Goal: Information Seeking & Learning: Learn about a topic

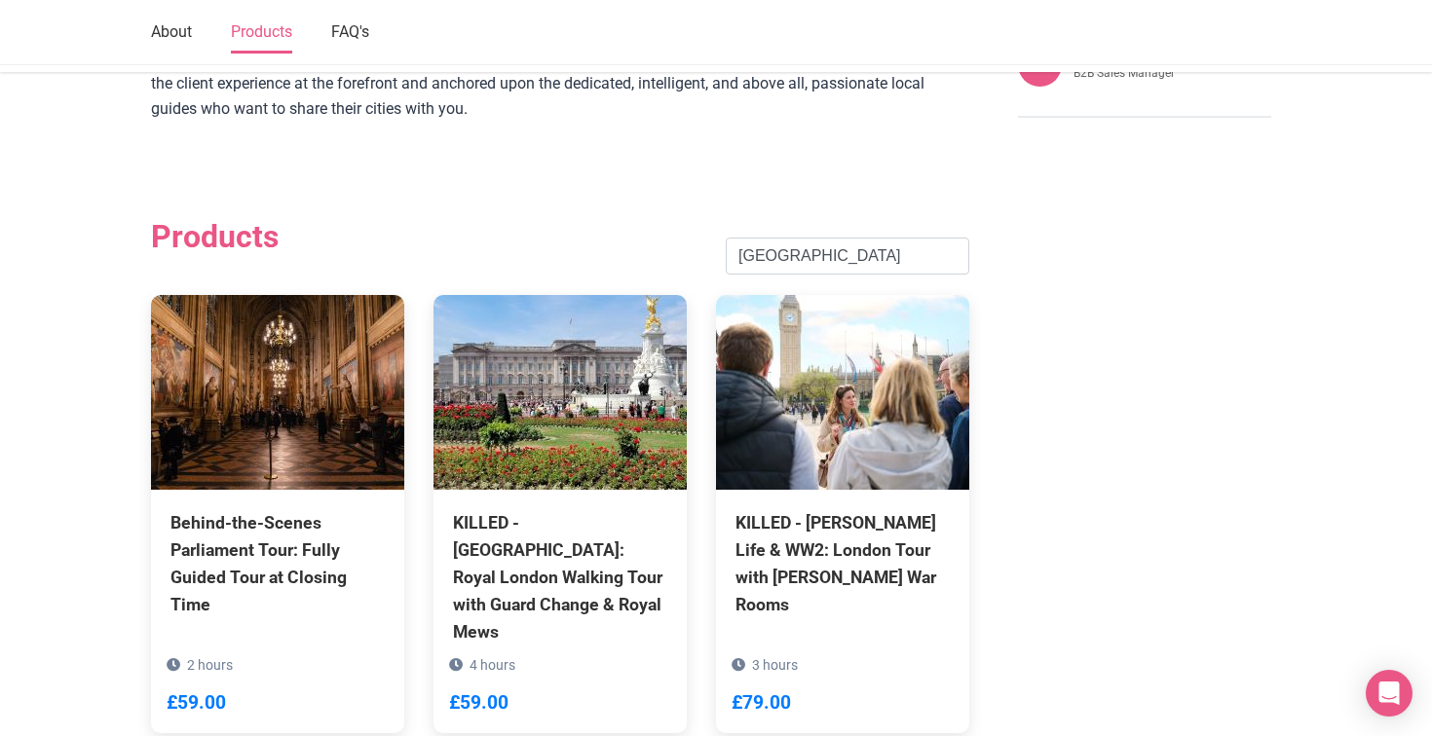
scroll to position [1253, 0]
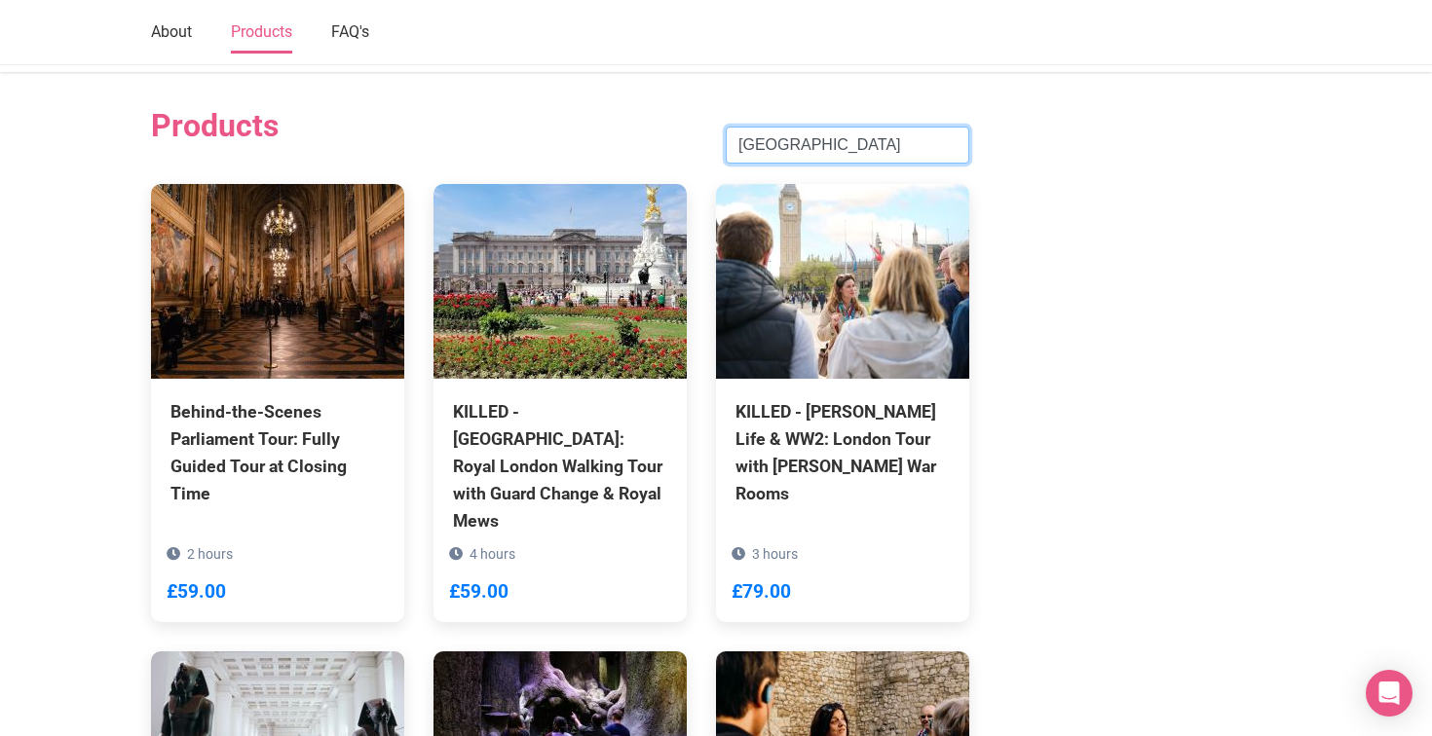
click at [804, 127] on input "[GEOGRAPHIC_DATA]" at bounding box center [847, 145] width 243 height 37
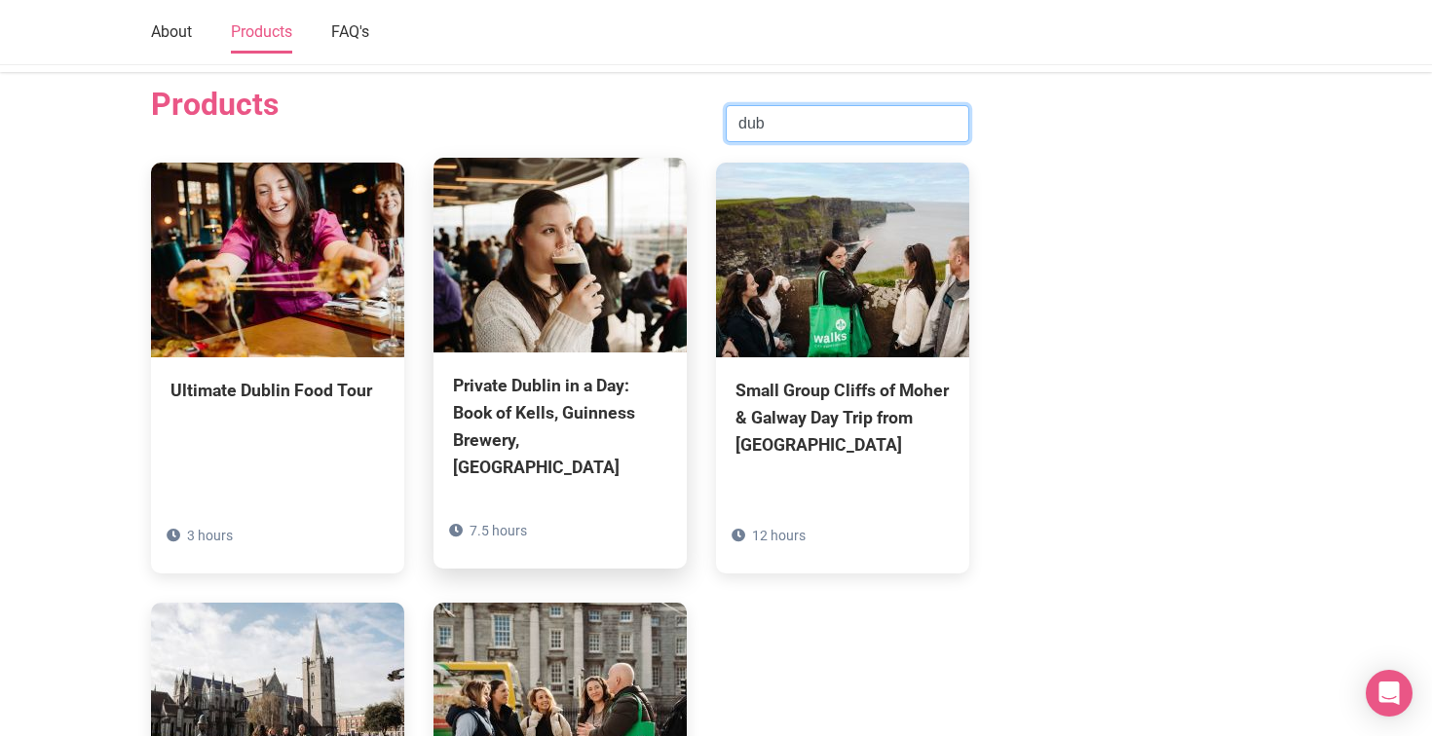
scroll to position [1296, 0]
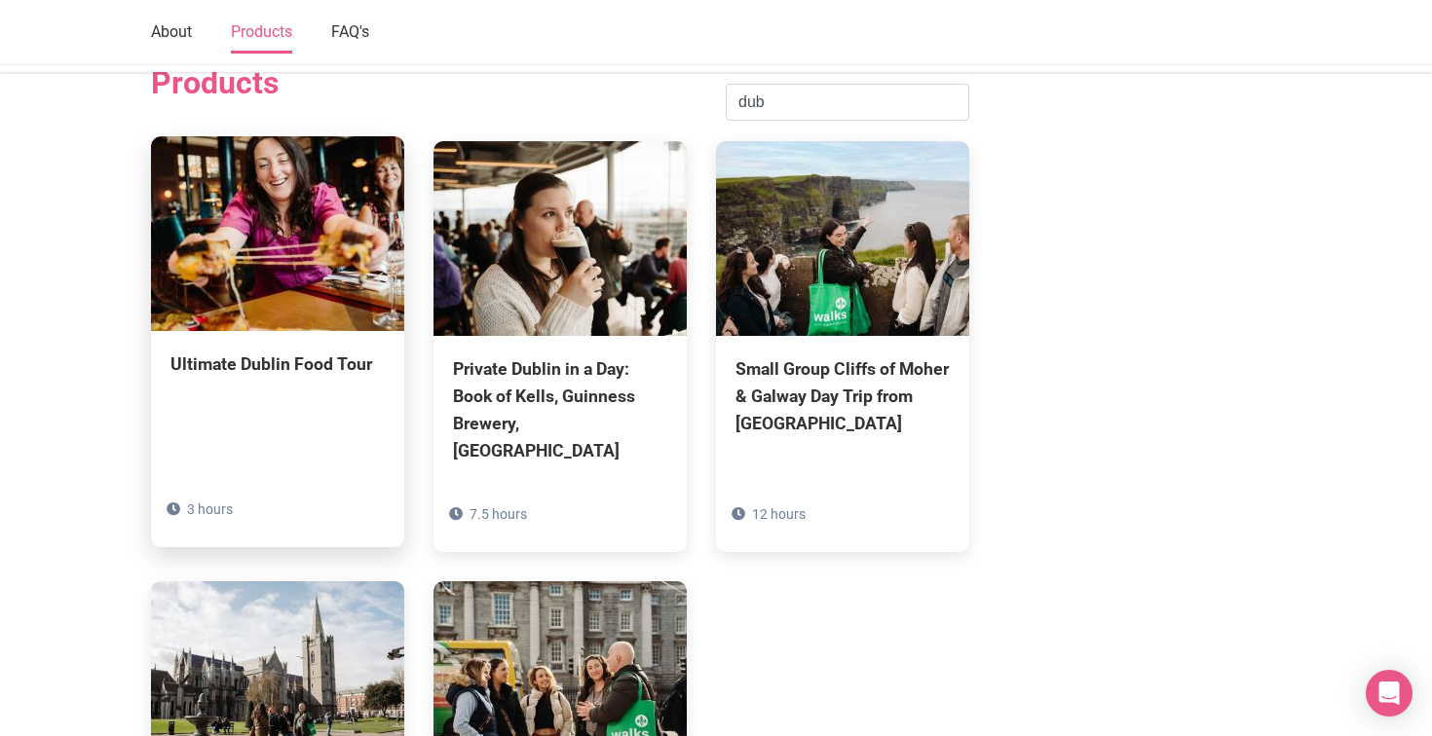
click at [313, 191] on img at bounding box center [277, 233] width 253 height 195
click at [304, 203] on img at bounding box center [277, 233] width 253 height 195
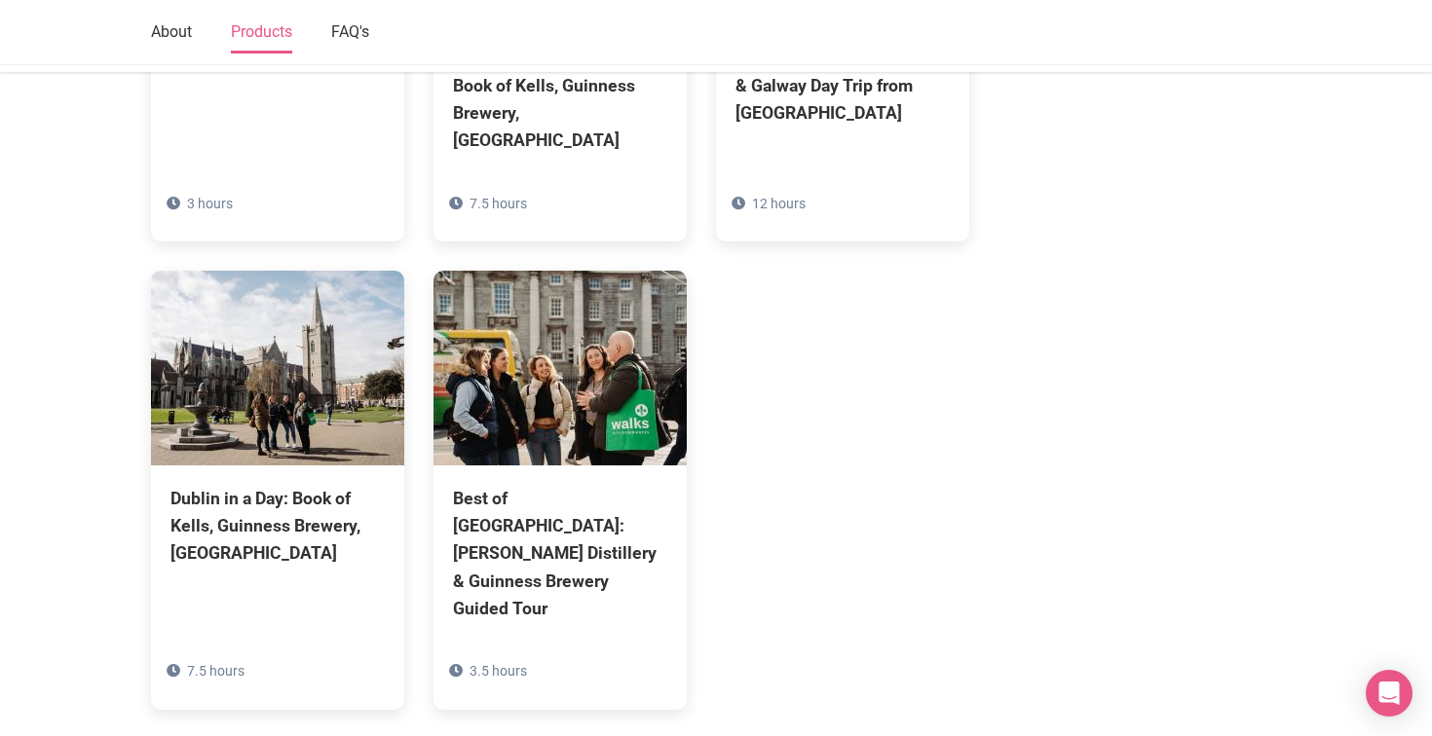
scroll to position [1609, 0]
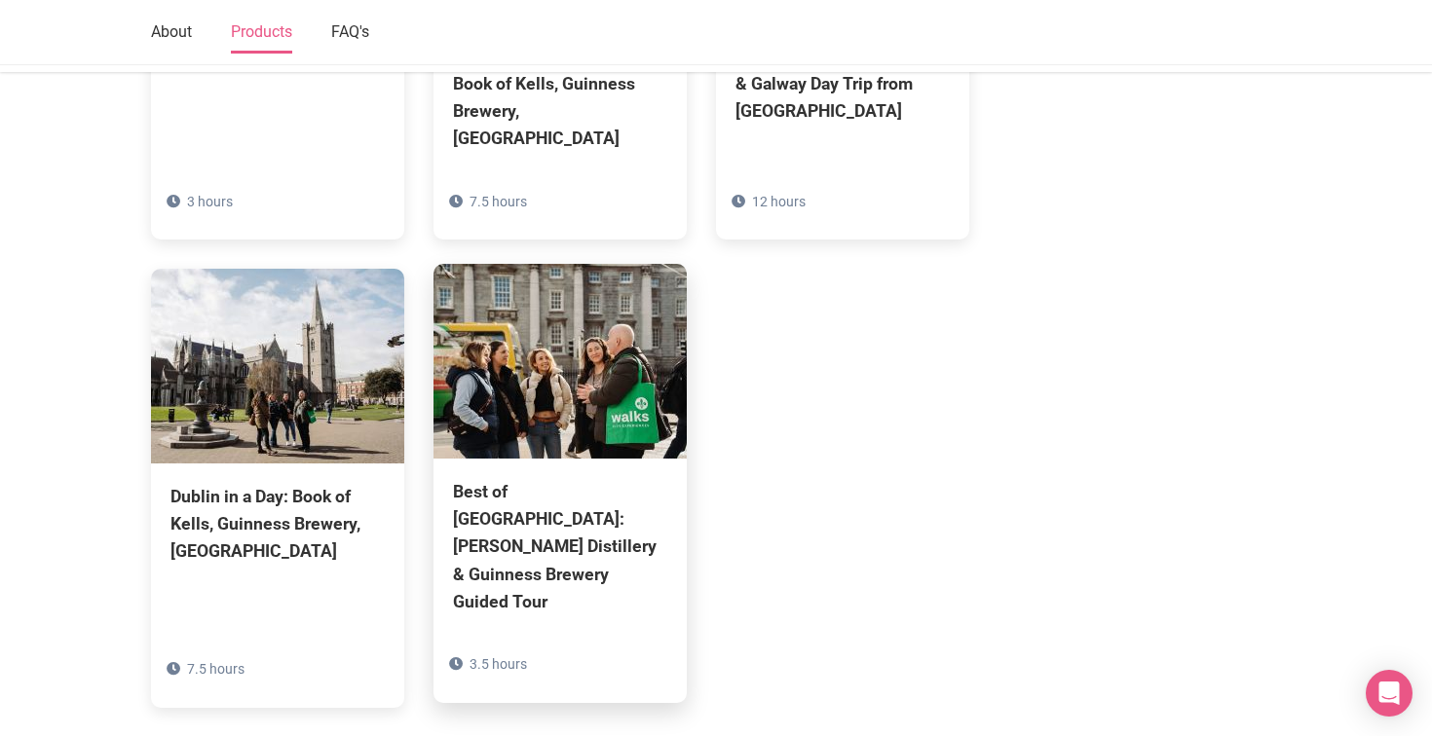
click at [540, 331] on img at bounding box center [559, 361] width 253 height 195
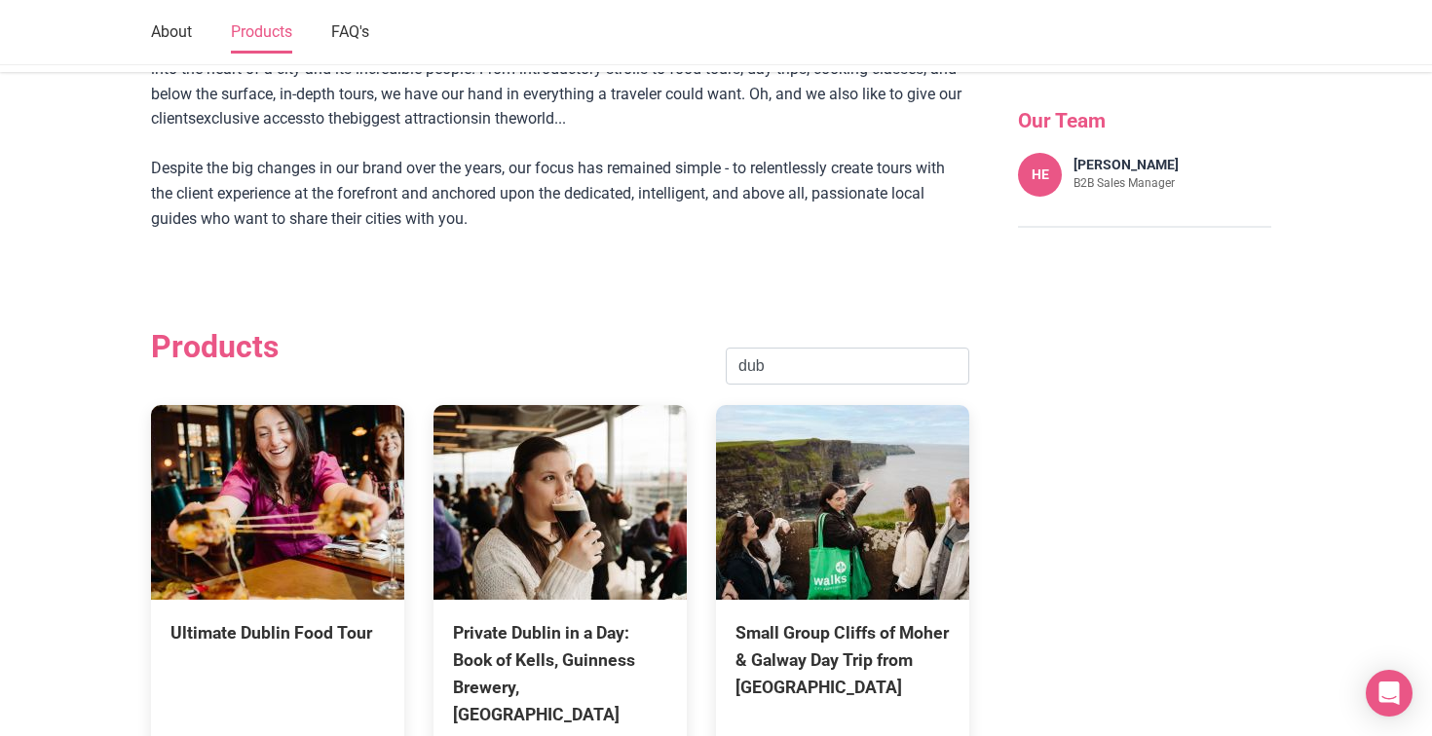
scroll to position [1042, 0]
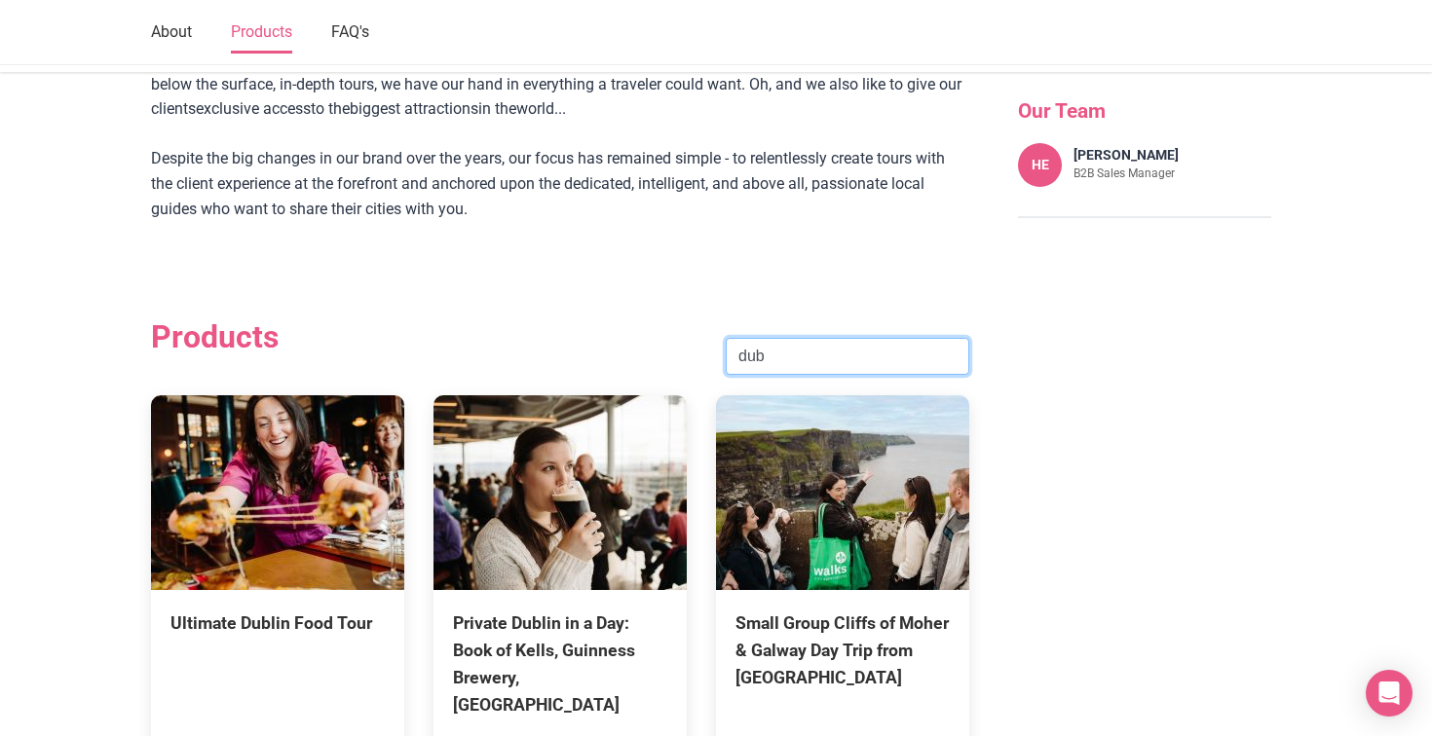
click at [765, 338] on input "dub" at bounding box center [847, 356] width 243 height 37
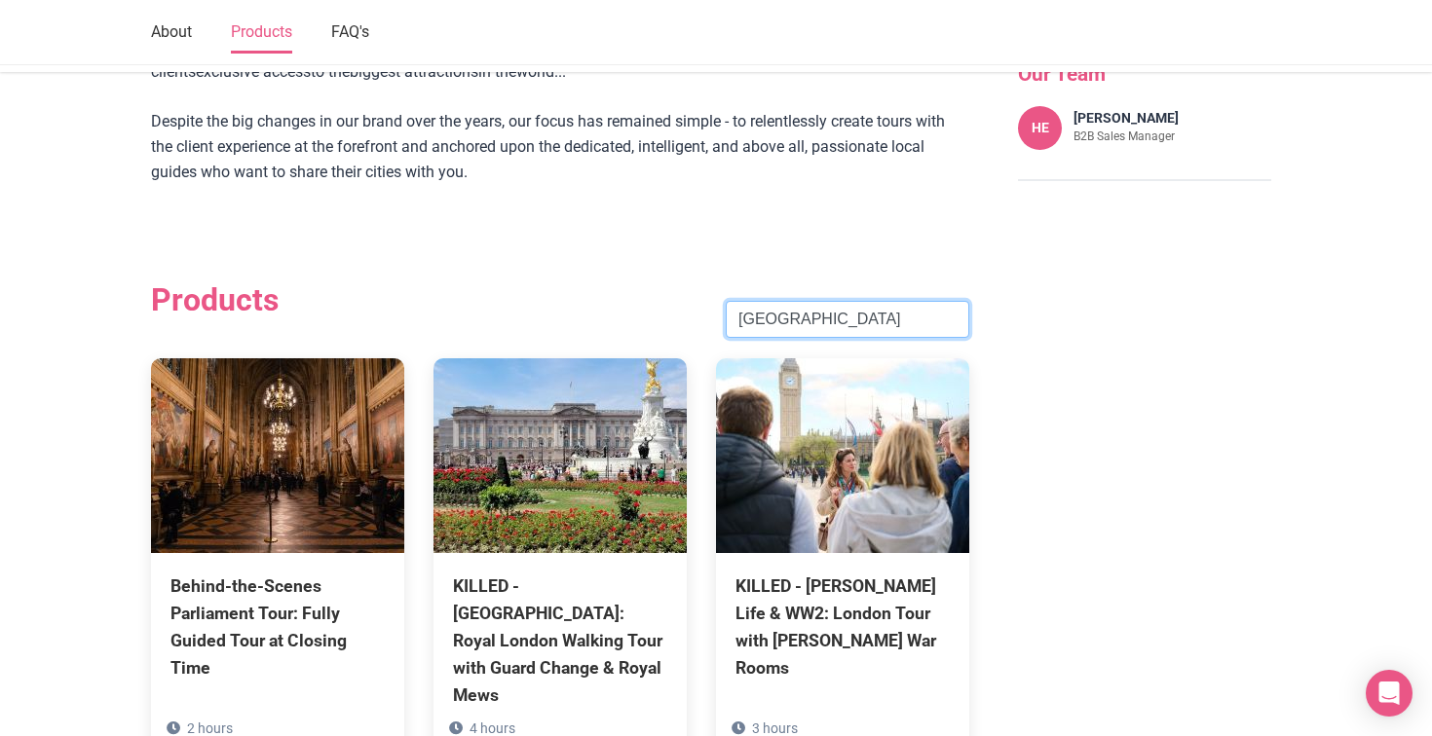
scroll to position [1076, 0]
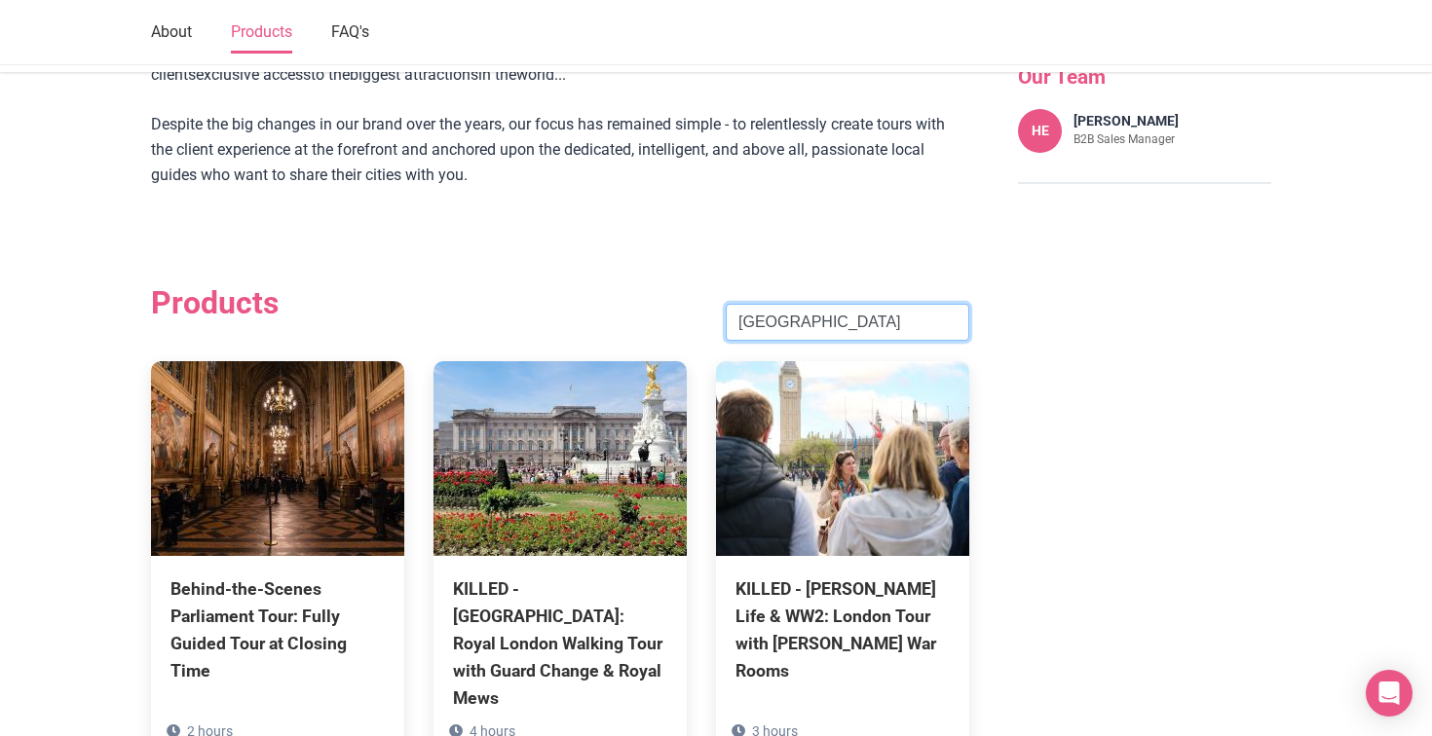
type input "[GEOGRAPHIC_DATA]"
click button "Search" at bounding box center [0, 0] width 0 height 0
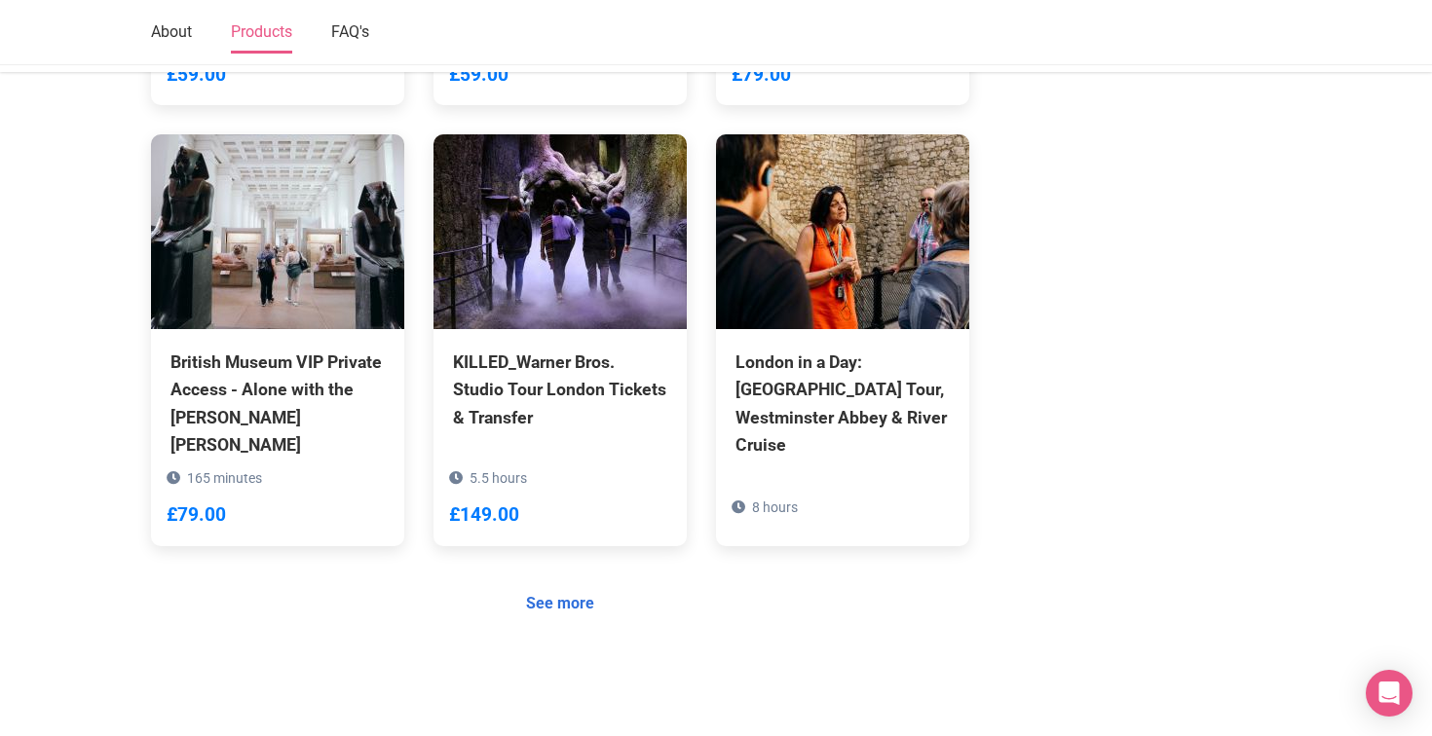
scroll to position [1765, 0]
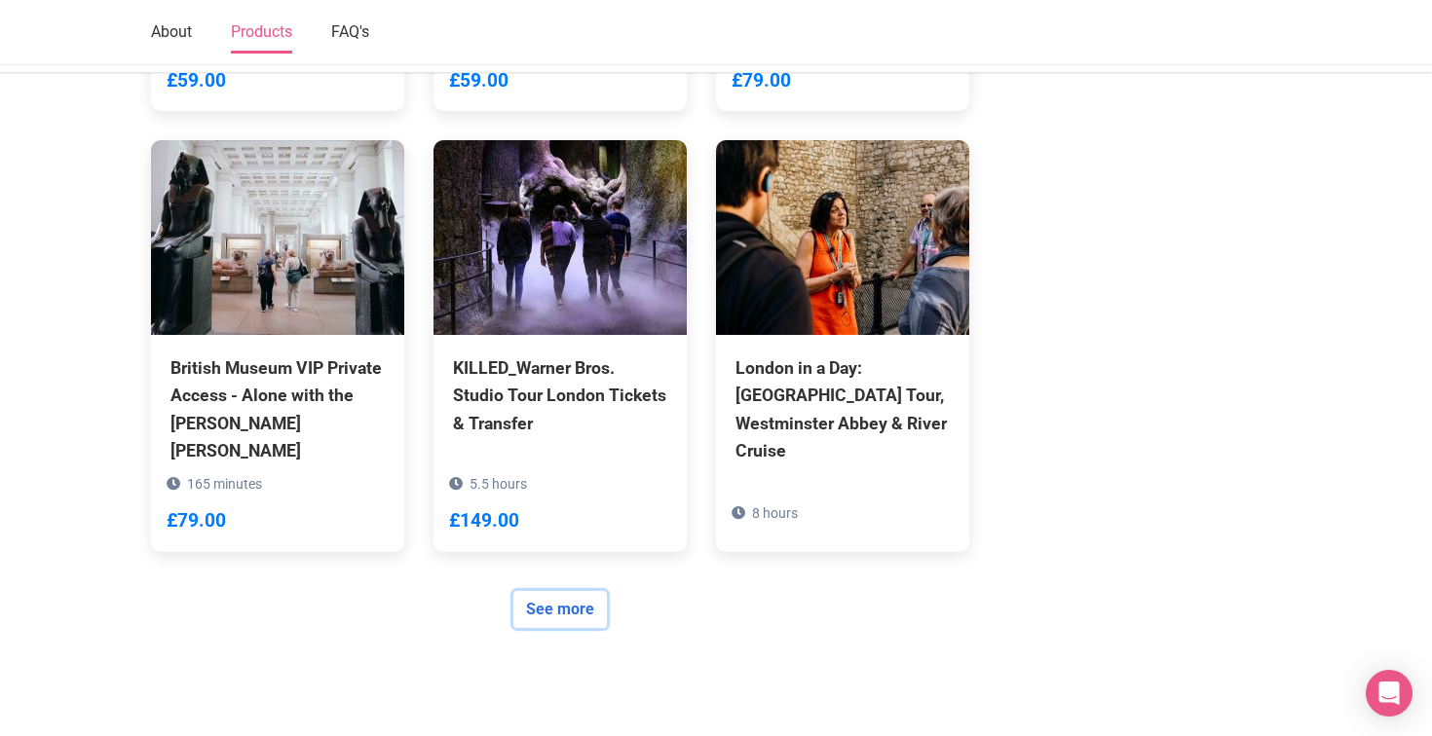
click at [589, 591] on link "See more" at bounding box center [559, 609] width 93 height 37
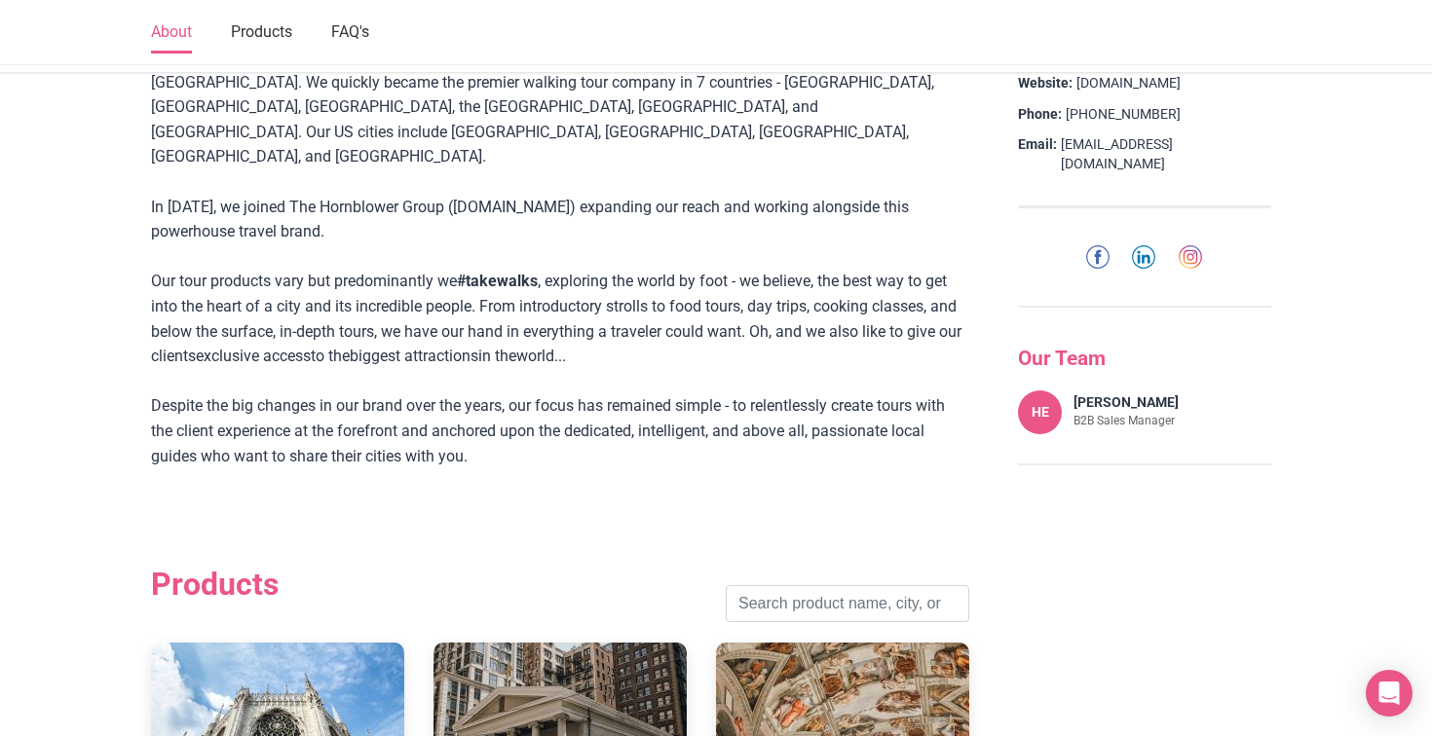
scroll to position [1023, 0]
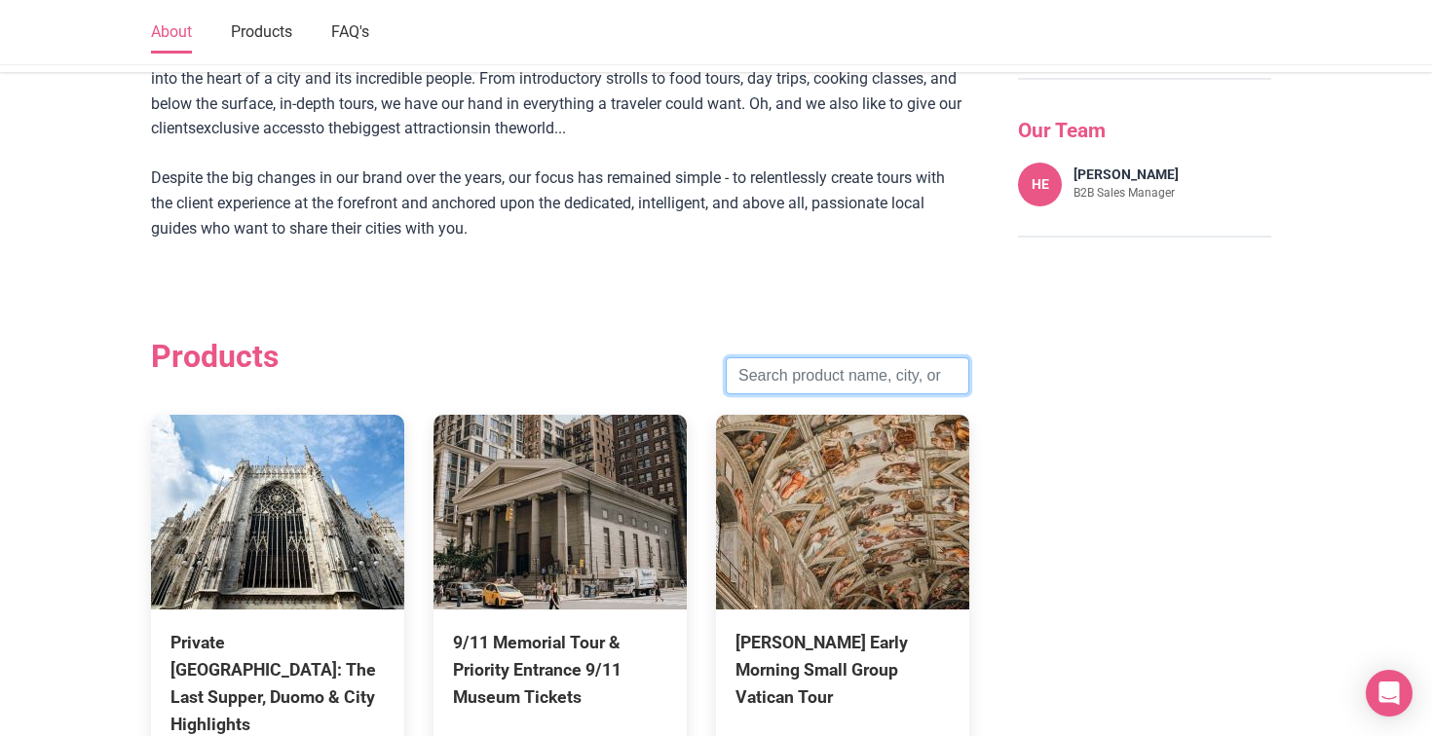
click at [784, 357] on input "search" at bounding box center [847, 375] width 243 height 37
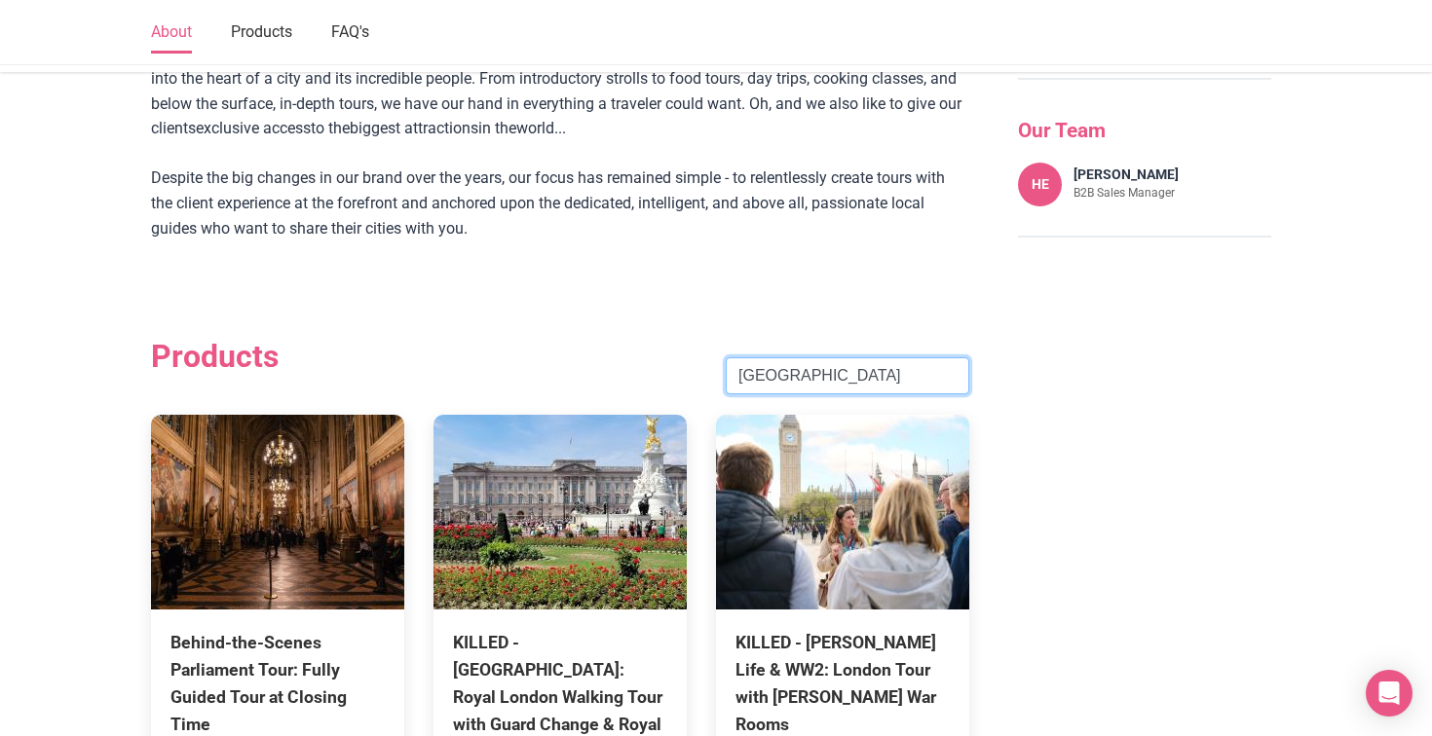
type input "[GEOGRAPHIC_DATA]"
click button "Search" at bounding box center [0, 0] width 0 height 0
click at [643, 338] on div "Products london Search" at bounding box center [560, 376] width 818 height 76
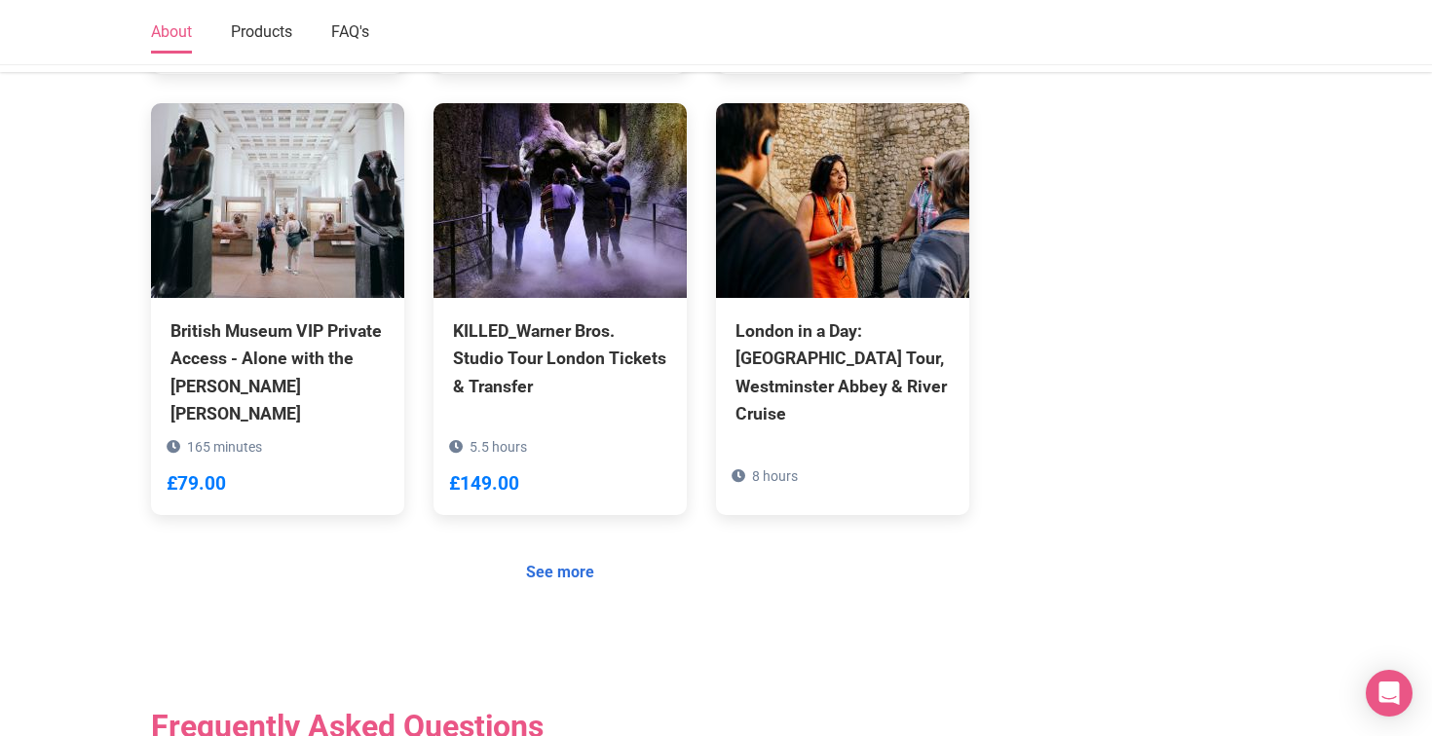
scroll to position [1805, 0]
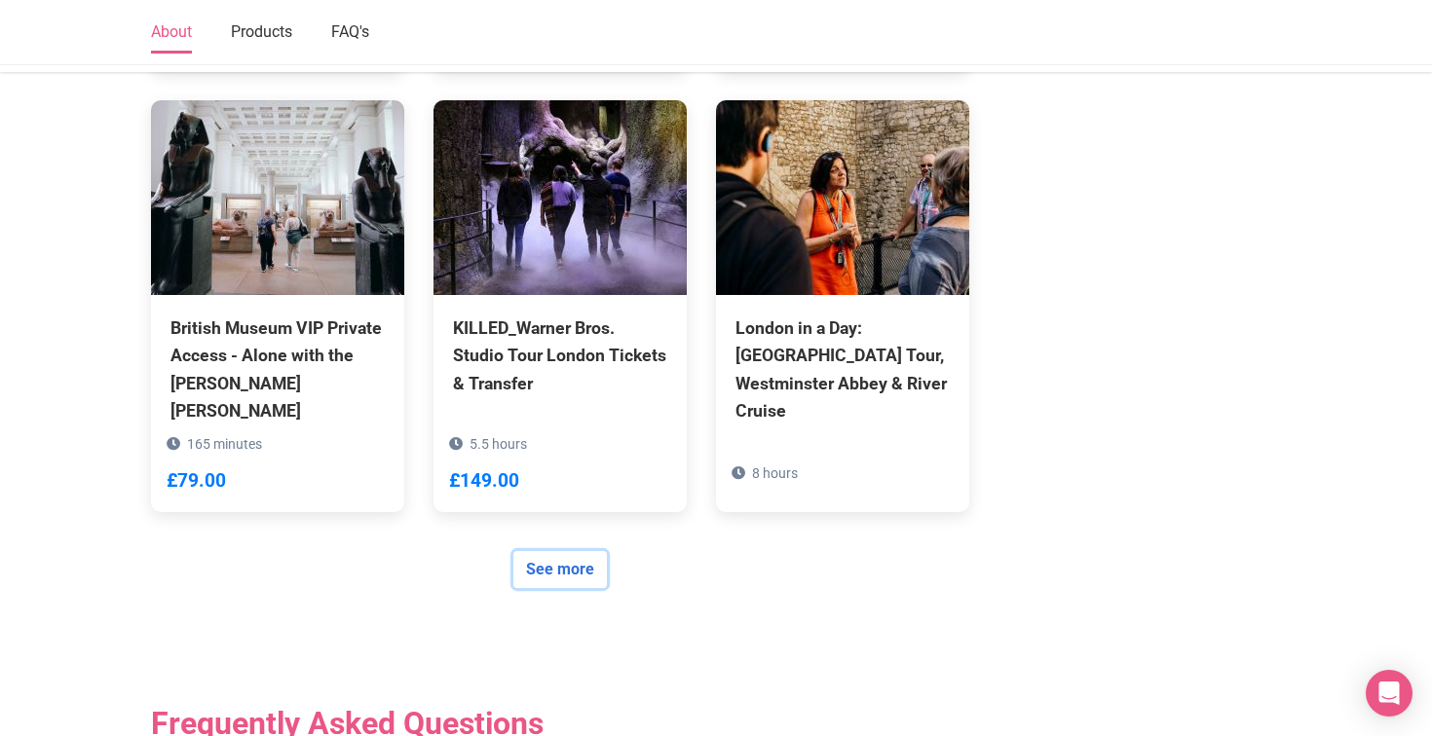
click at [568, 551] on link "See more" at bounding box center [559, 569] width 93 height 37
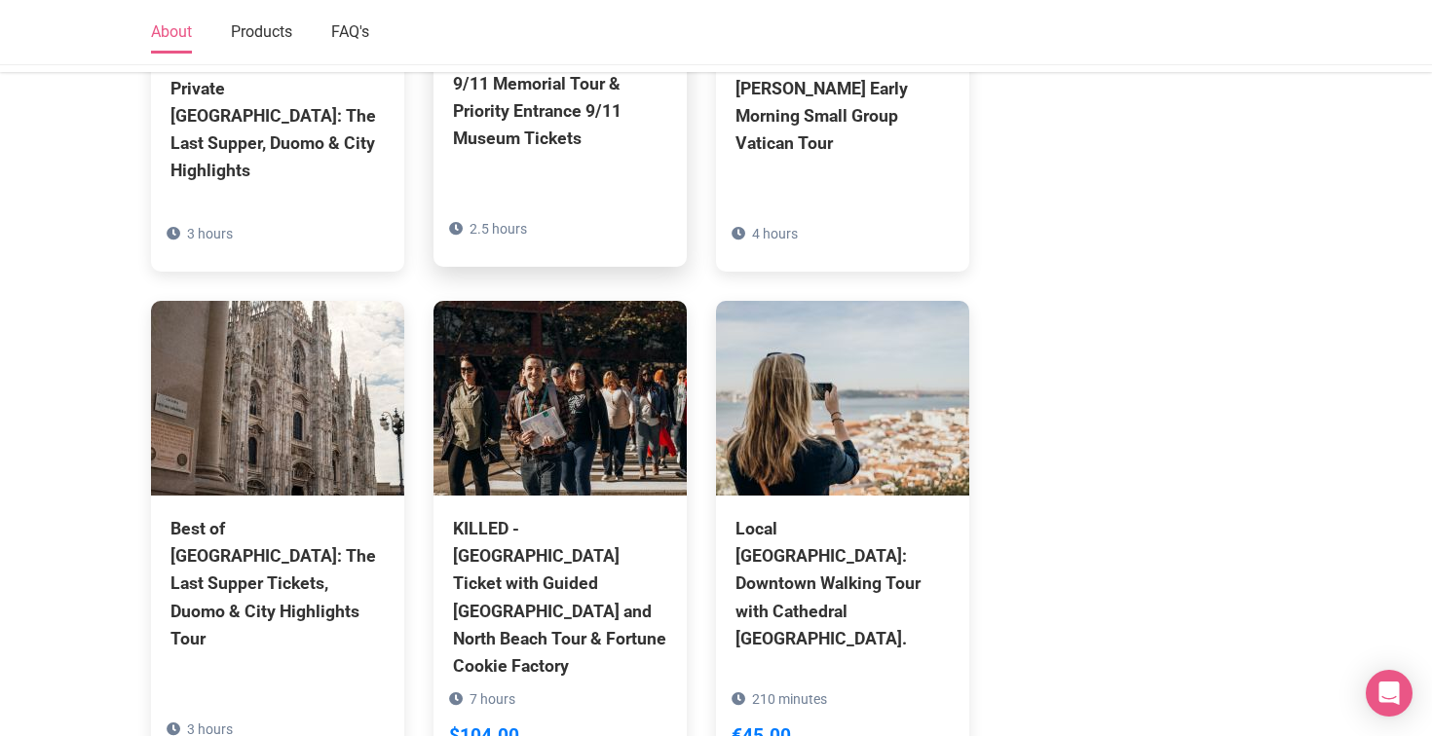
scroll to position [1976, 0]
